Goal: Download file/media

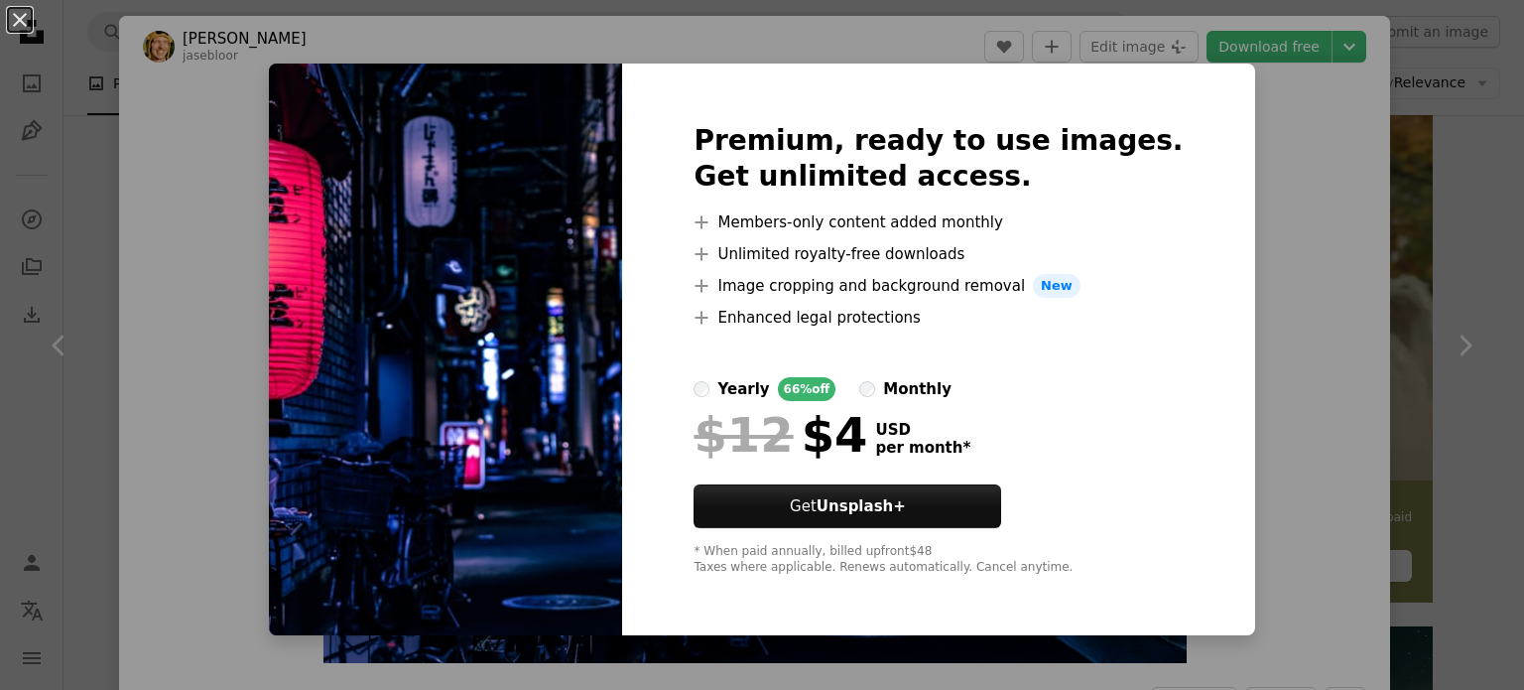
scroll to position [6295, 0]
click at [1300, 141] on div "An X shape Premium, ready to use images. Get unlimited access. A plus sign Memb…" at bounding box center [762, 345] width 1524 height 690
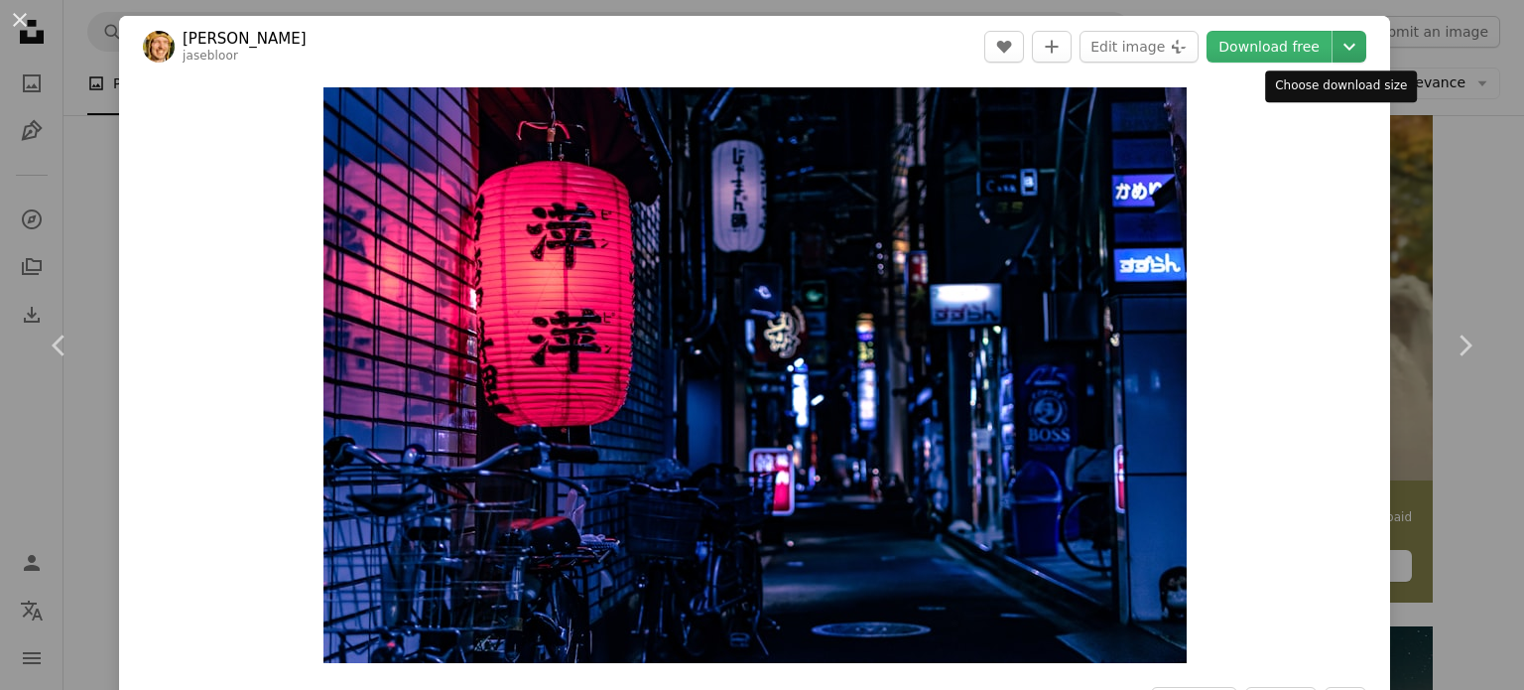
click at [1334, 50] on icon "Chevron down" at bounding box center [1350, 47] width 32 height 24
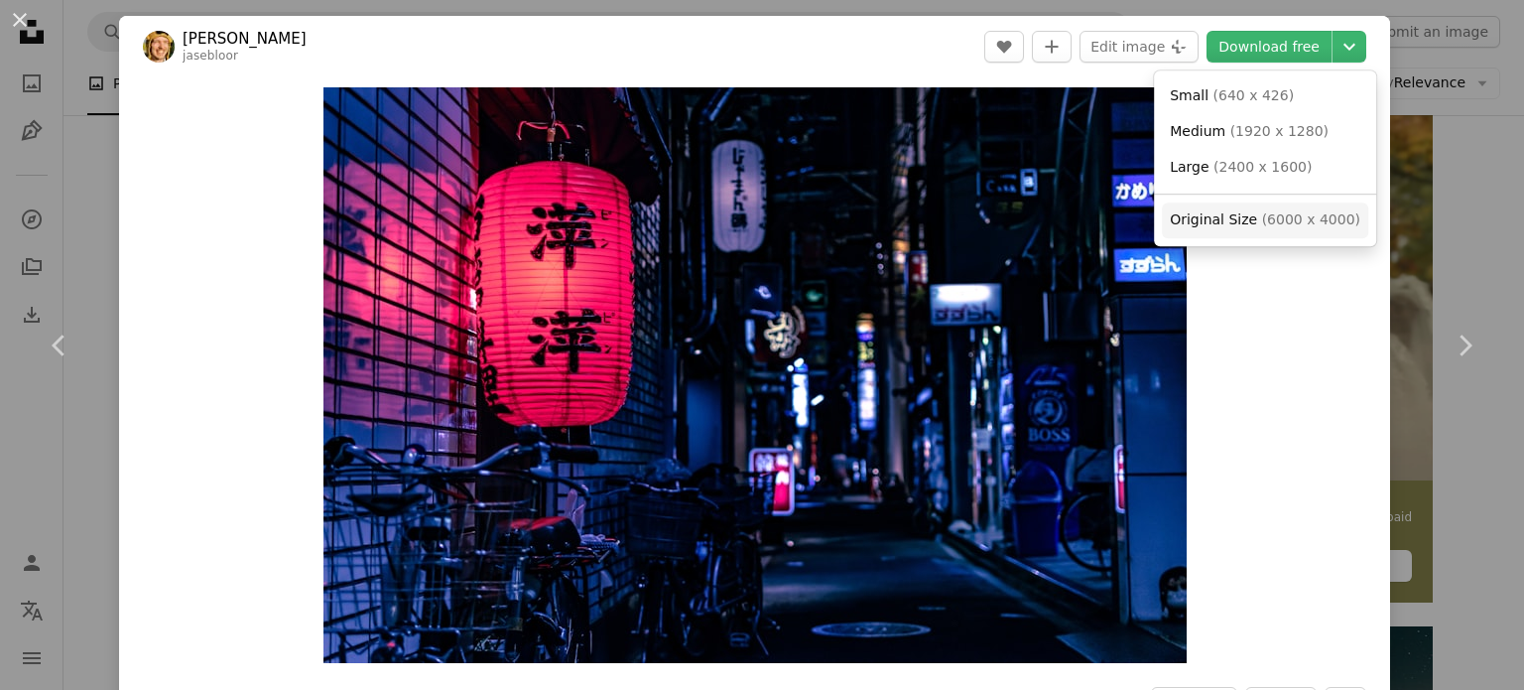
click at [1324, 218] on span "( 6000 x 4000 )" at bounding box center [1311, 219] width 98 height 16
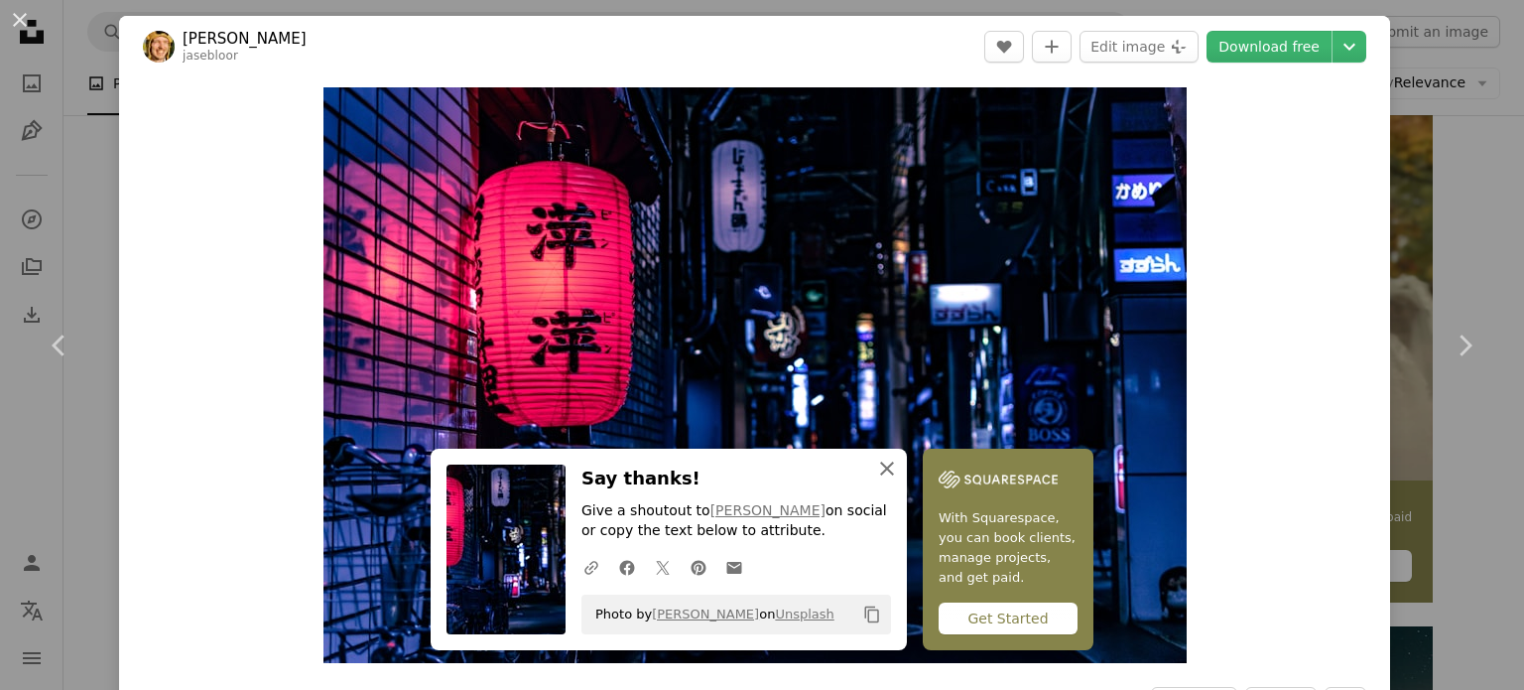
click at [877, 474] on icon "An X shape" at bounding box center [887, 469] width 24 height 24
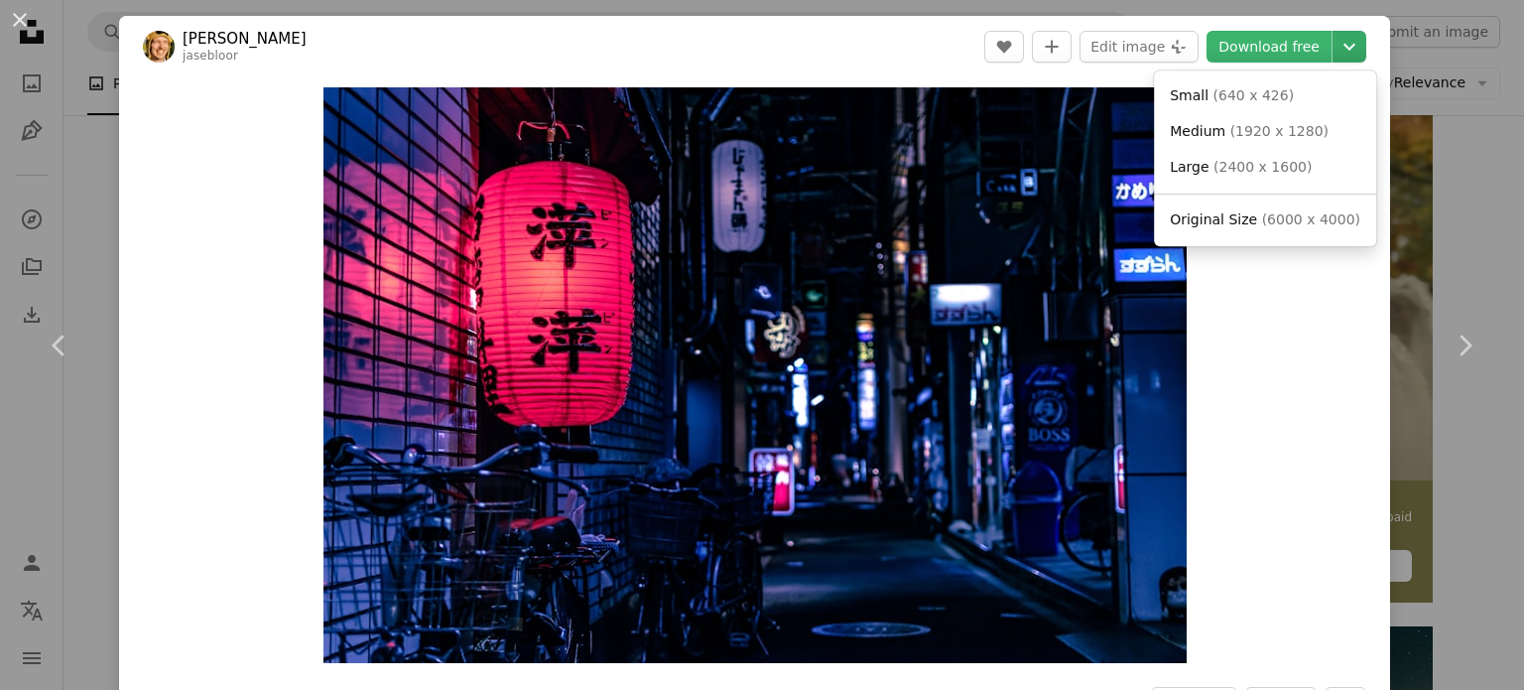
click at [1334, 39] on icon "Chevron down" at bounding box center [1350, 47] width 32 height 24
click at [1288, 142] on link "Medium ( 1920 x 1280 )" at bounding box center [1265, 132] width 206 height 36
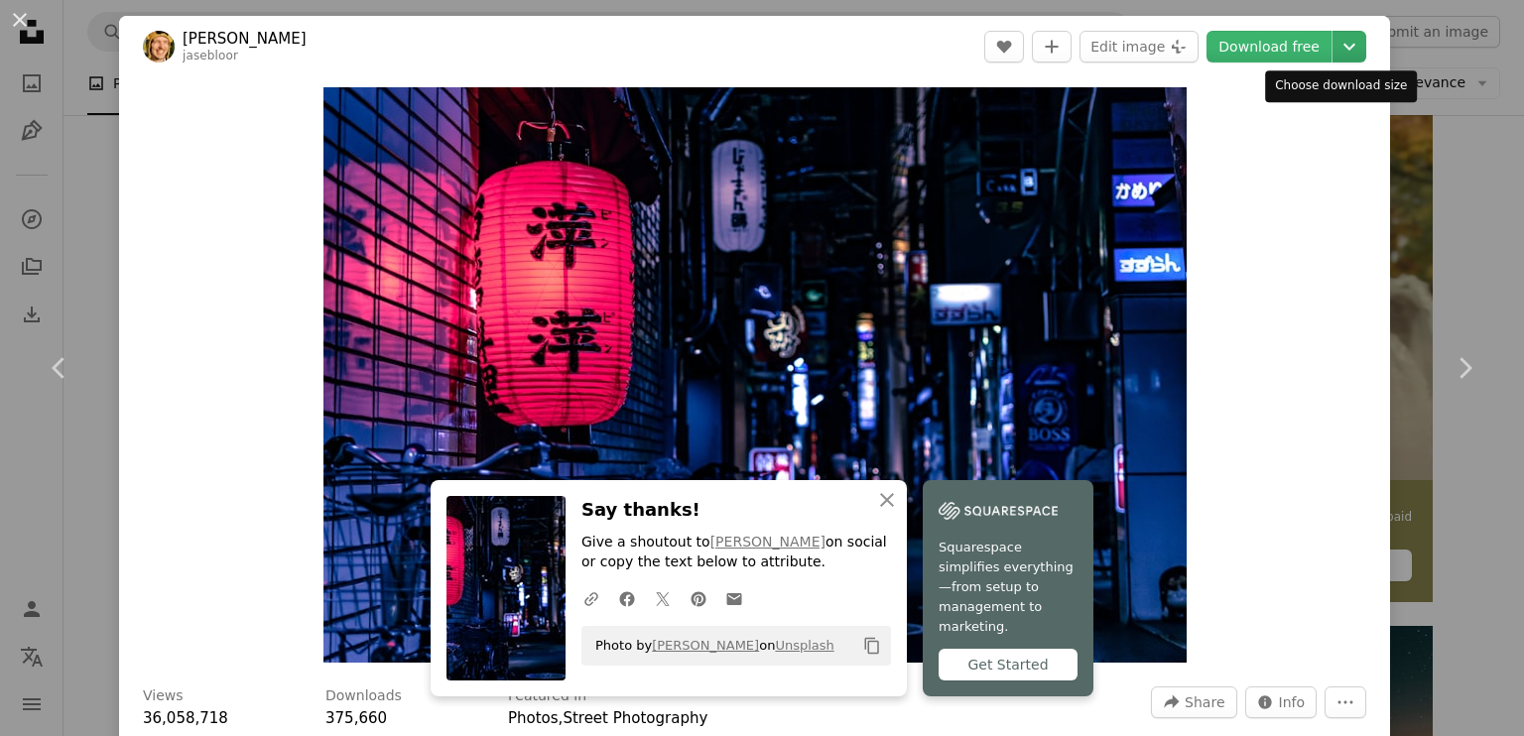
click at [1344, 43] on icon "Chevron down" at bounding box center [1350, 47] width 32 height 24
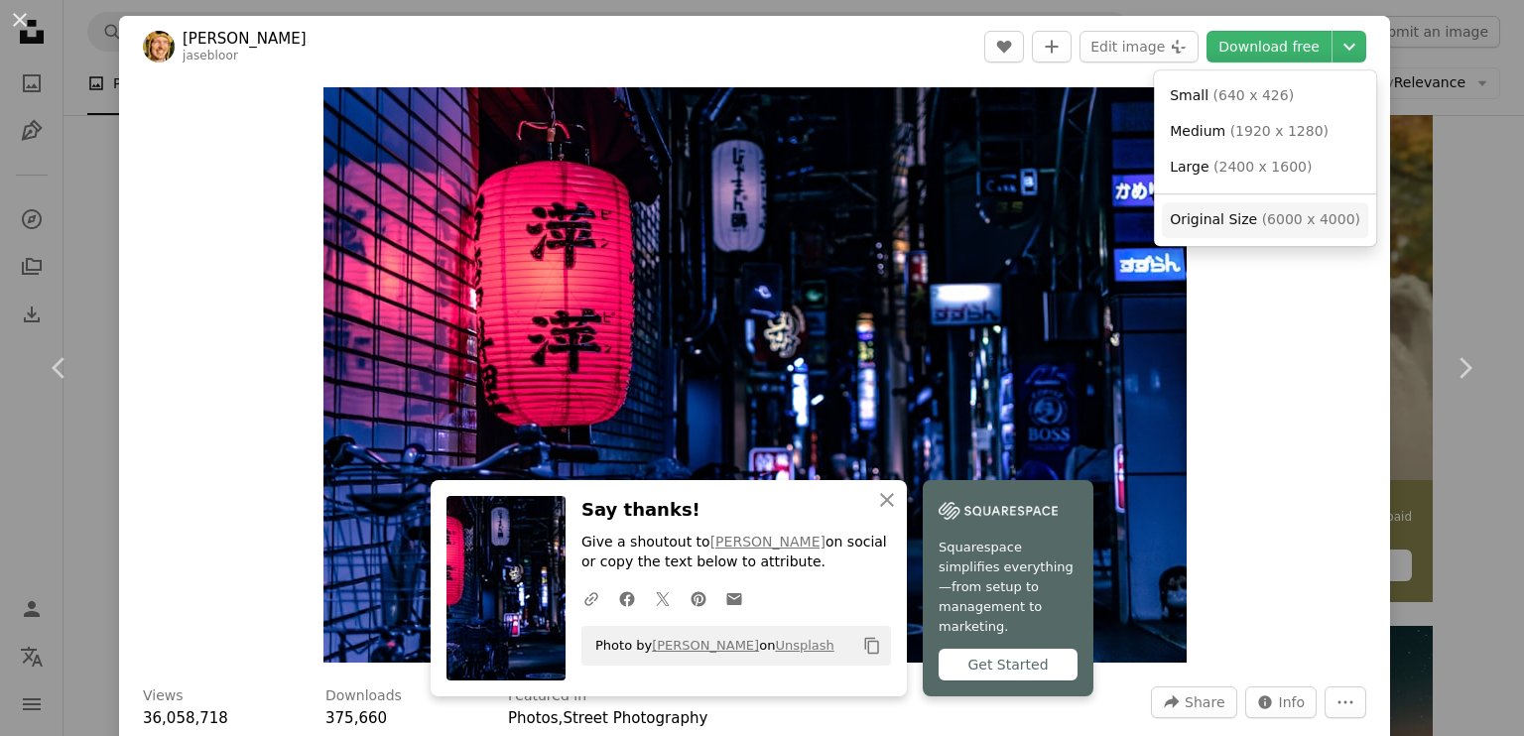
click at [1214, 221] on span "Original Size" at bounding box center [1213, 219] width 87 height 16
